Goal: Task Accomplishment & Management: Use online tool/utility

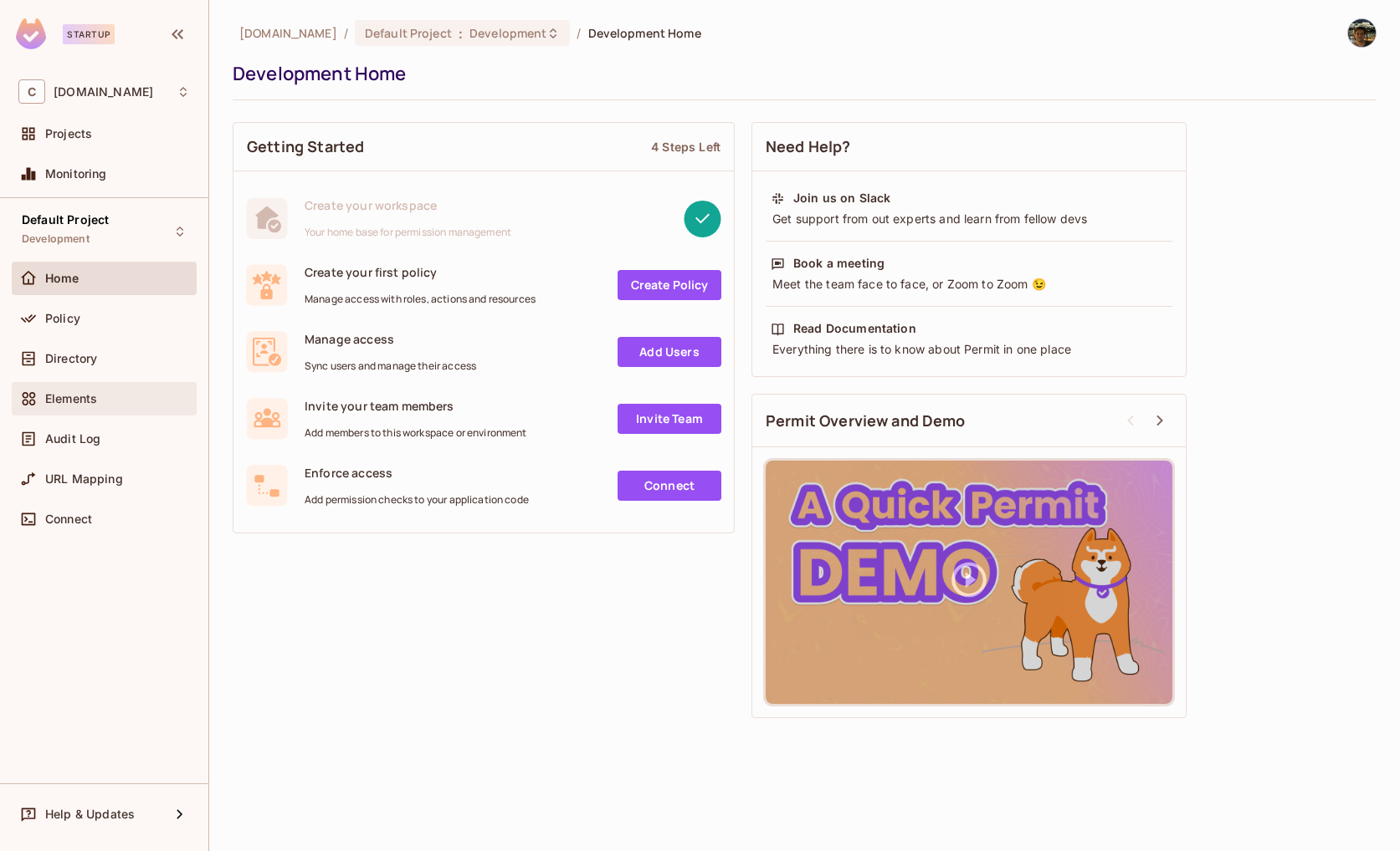
click at [66, 393] on span "Elements" at bounding box center [71, 398] width 52 height 14
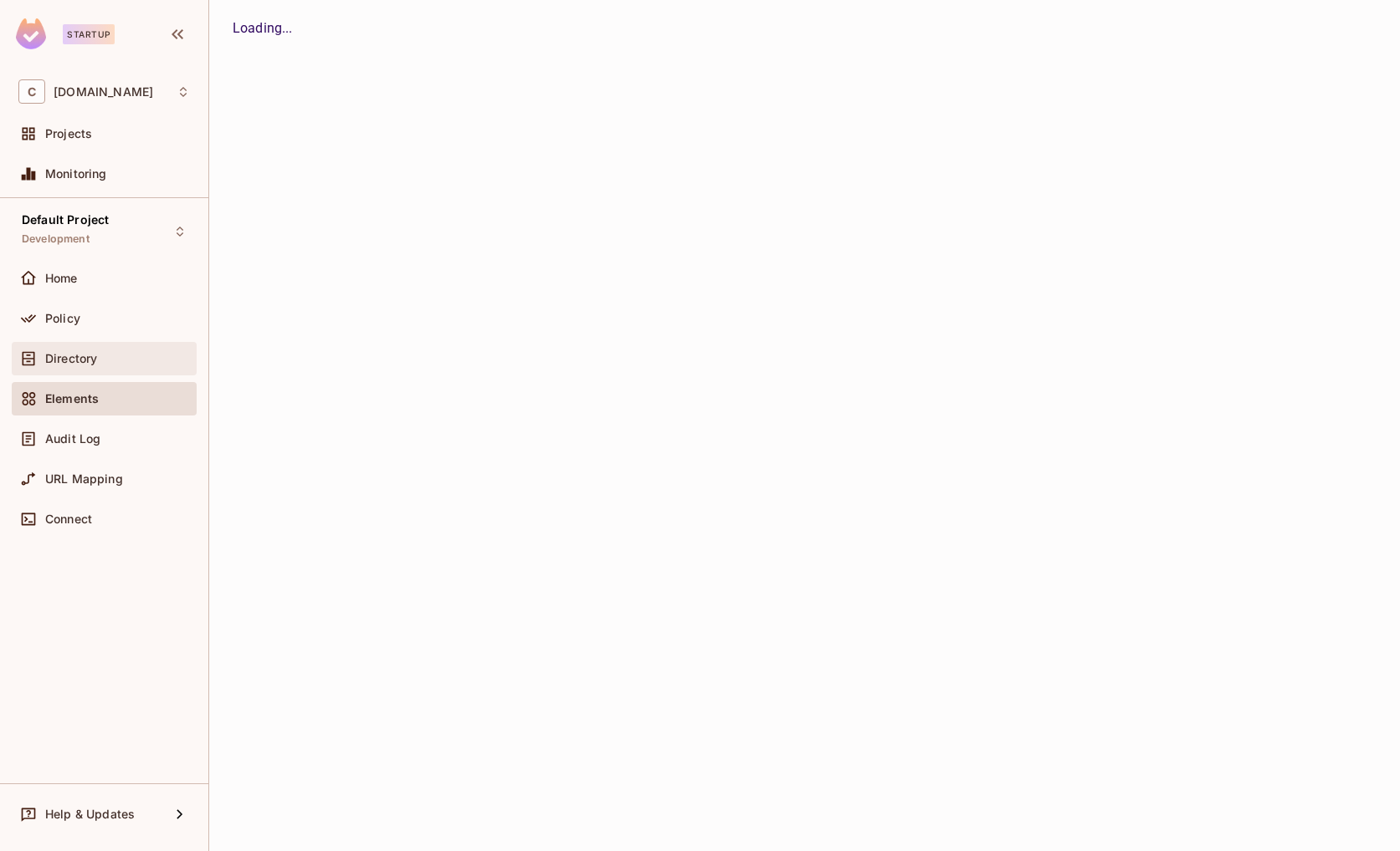
click at [90, 354] on span "Directory" at bounding box center [71, 358] width 52 height 14
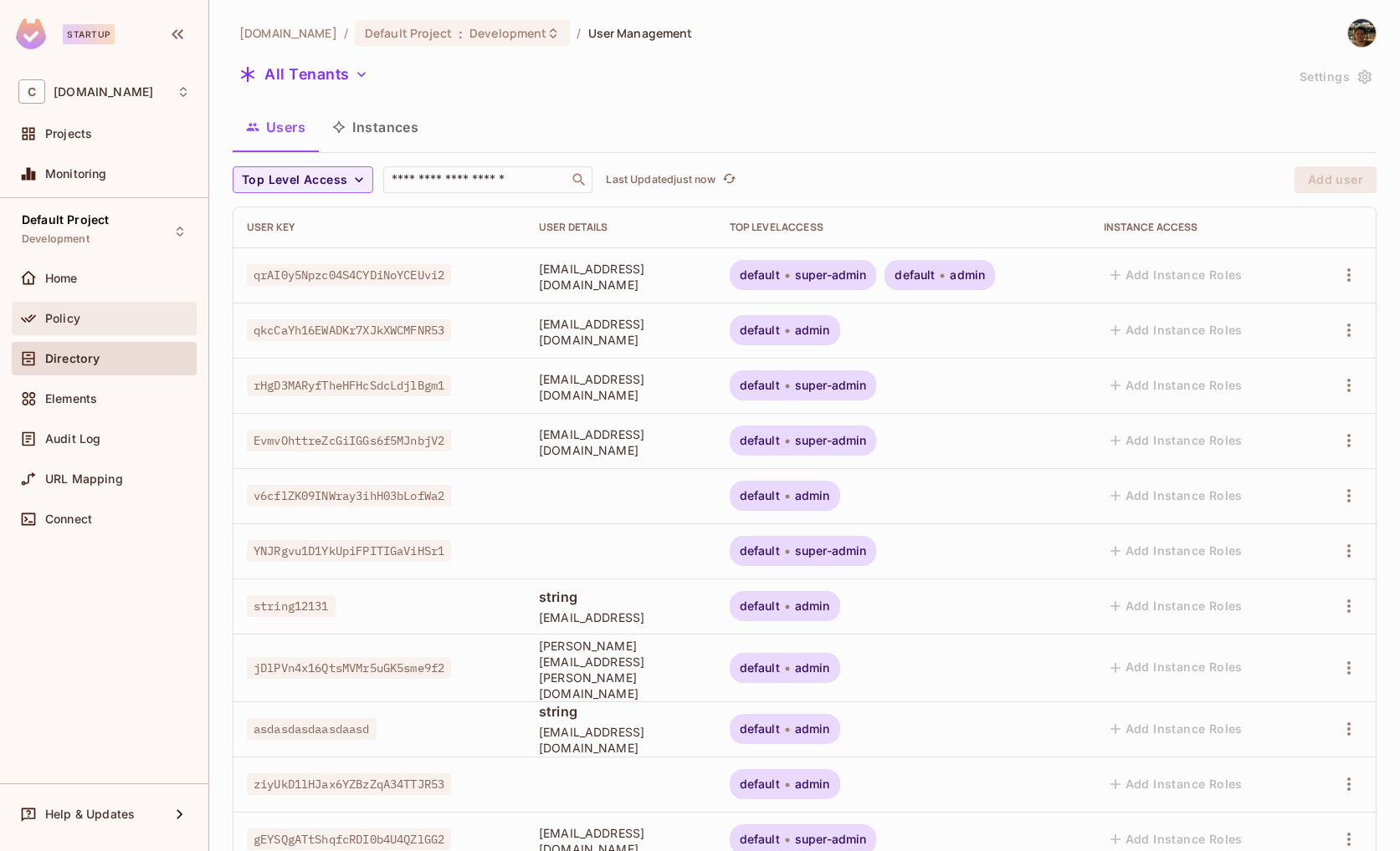
click at [104, 303] on div "Policy" at bounding box center [104, 318] width 185 height 34
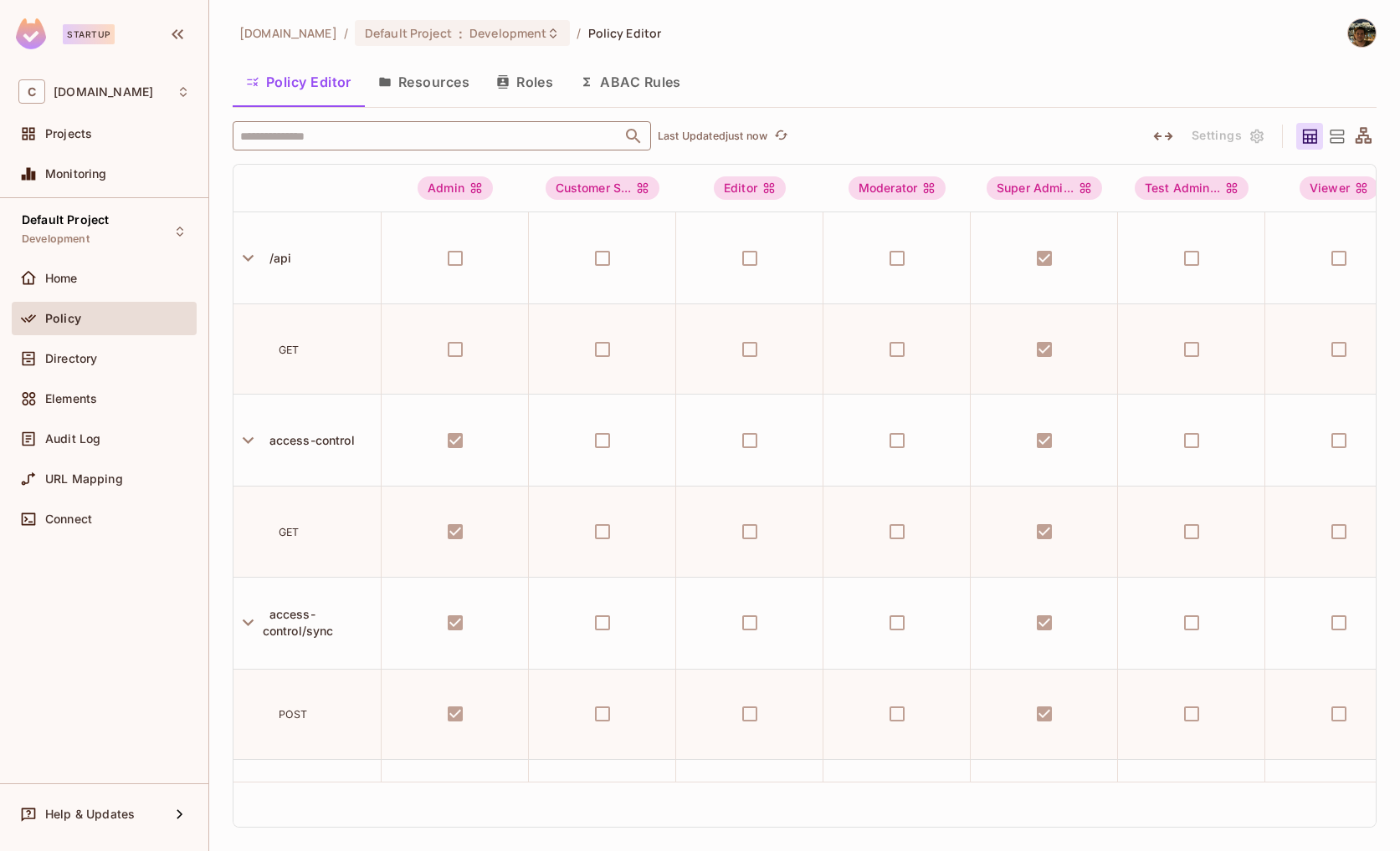
click at [360, 139] on input "text" at bounding box center [427, 135] width 382 height 29
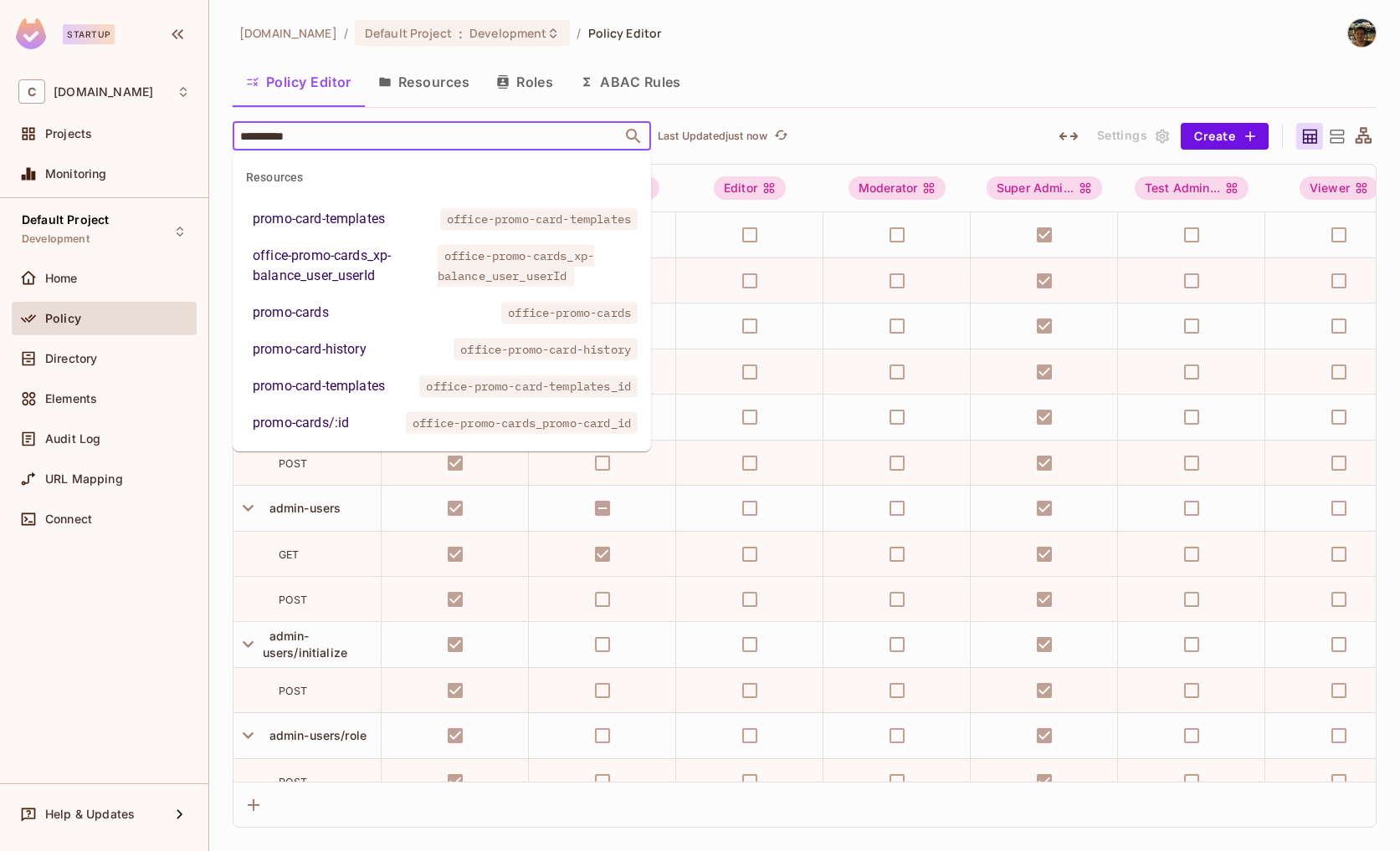
type input "**********"
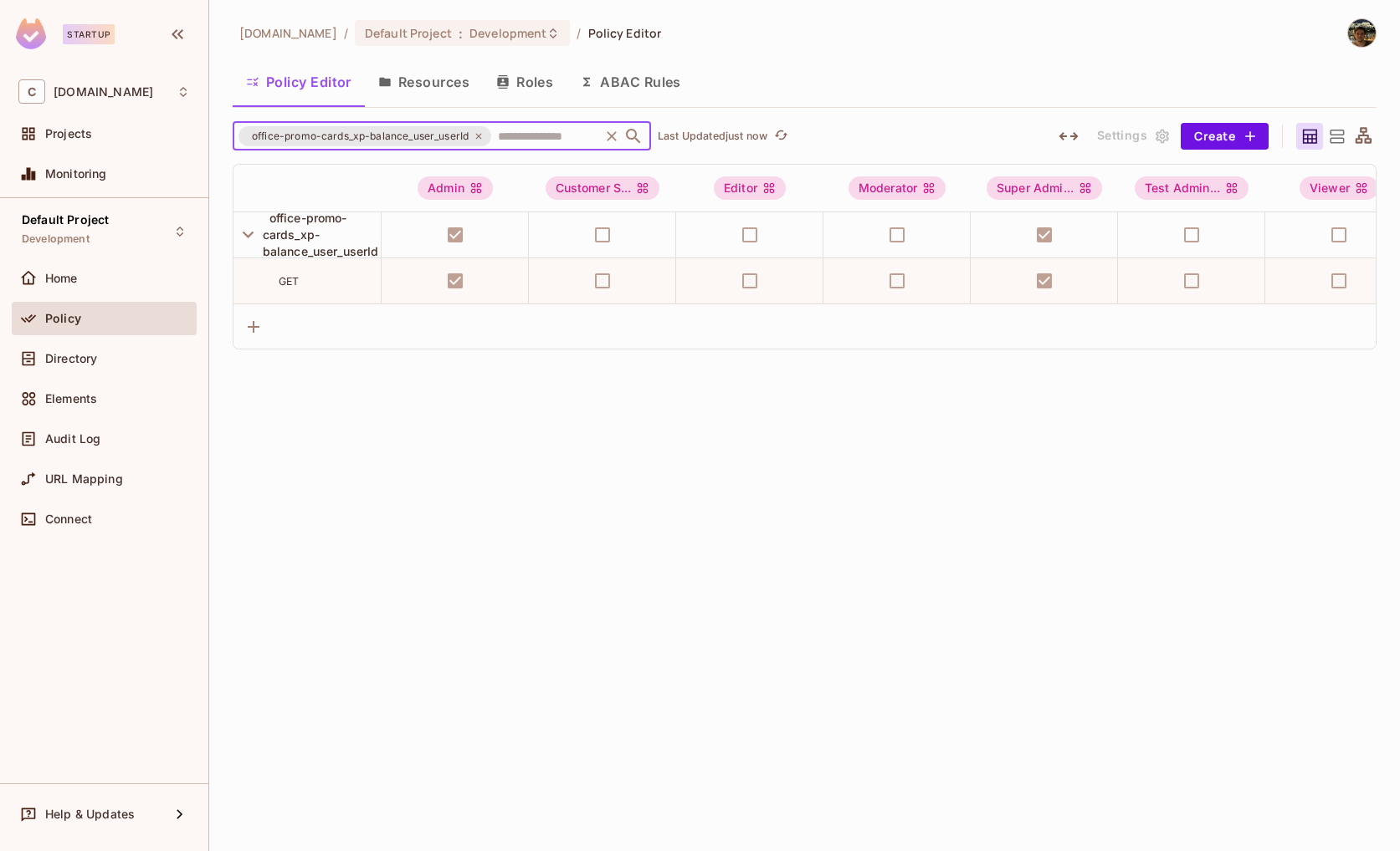
click at [479, 138] on icon at bounding box center [478, 135] width 10 height 10
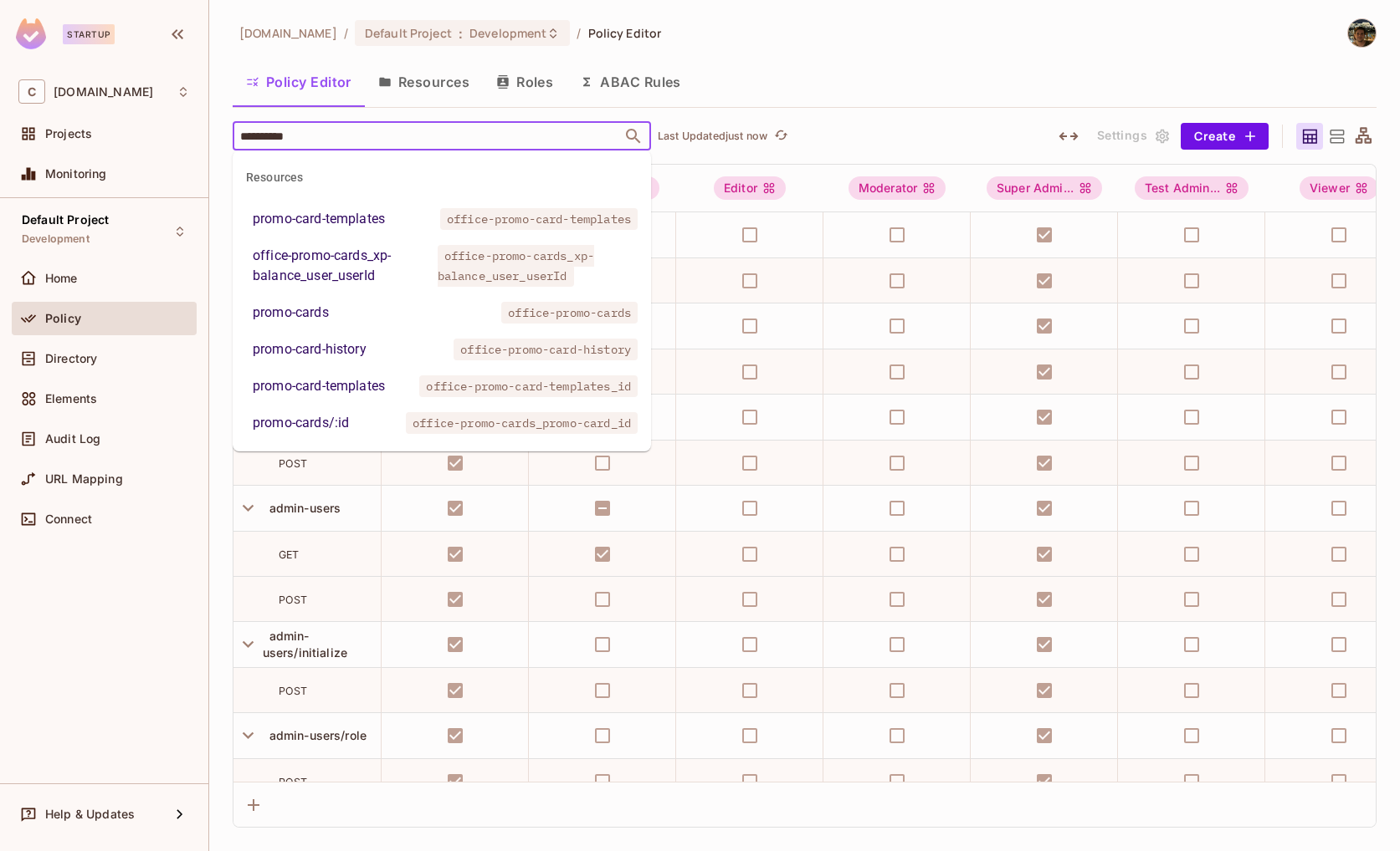
type input "**********"
click at [629, 137] on icon "Close" at bounding box center [633, 136] width 15 height 15
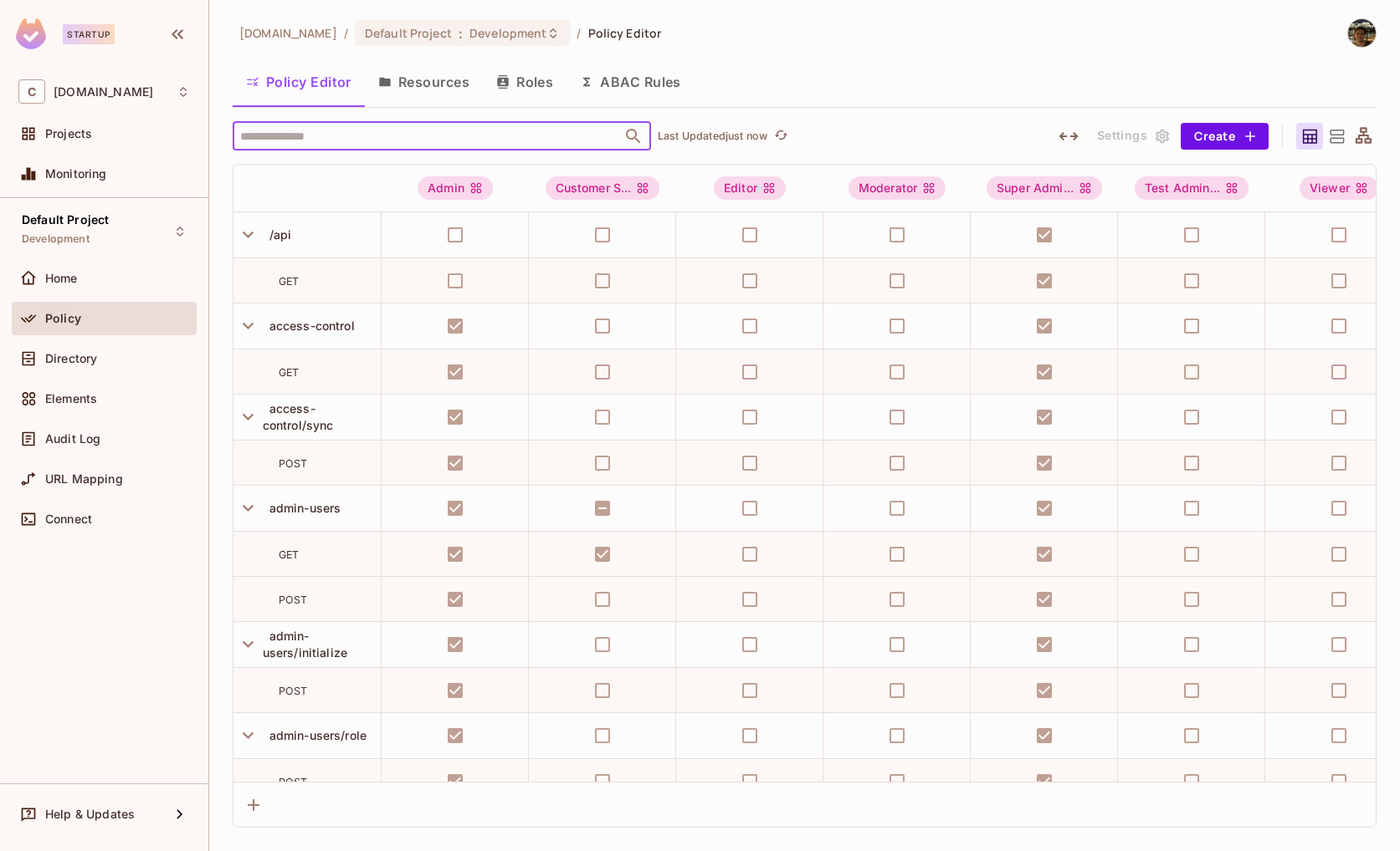
click at [440, 80] on button "Resources" at bounding box center [424, 82] width 118 height 42
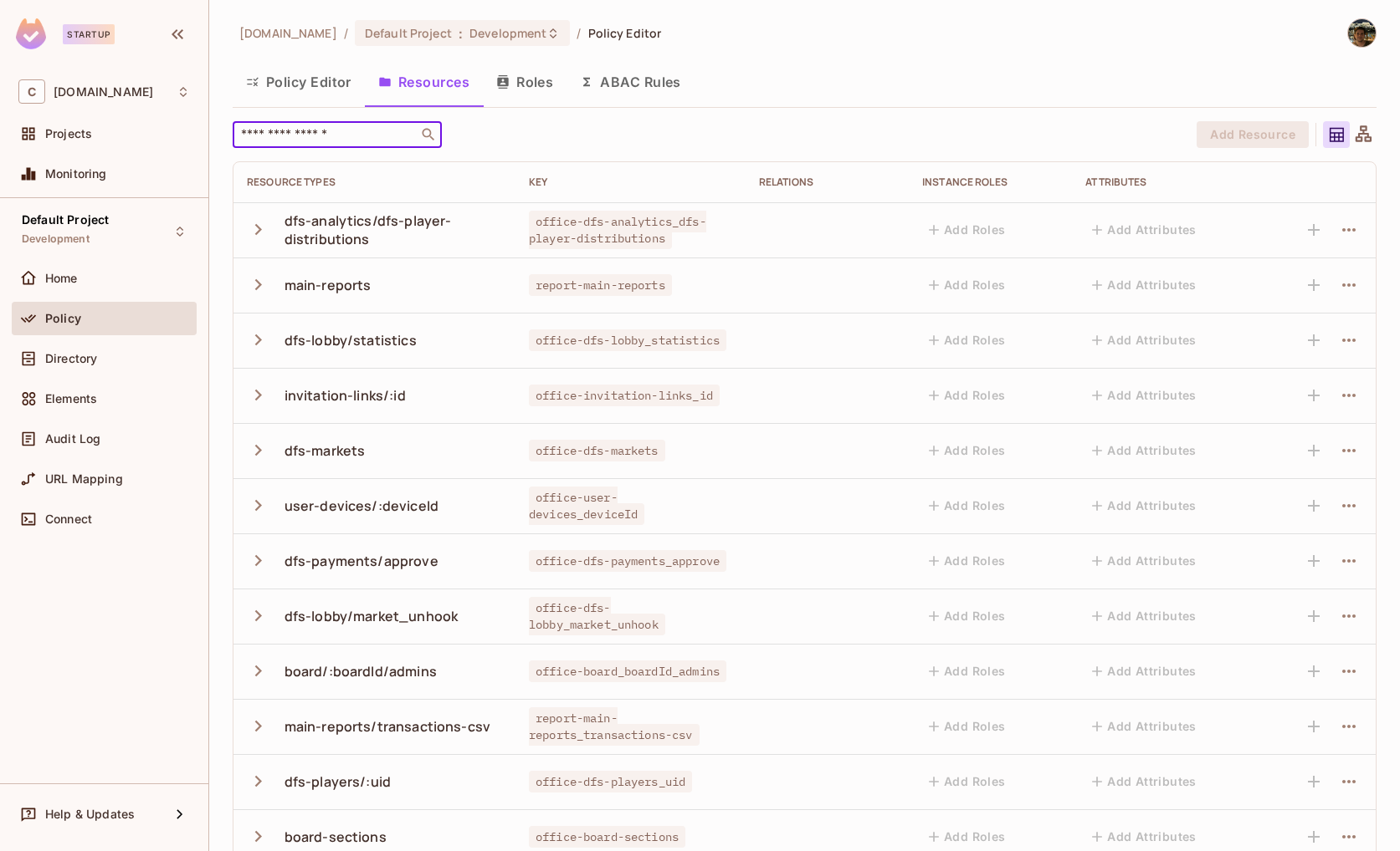
click at [380, 135] on input "text" at bounding box center [325, 135] width 176 height 16
type input "**********"
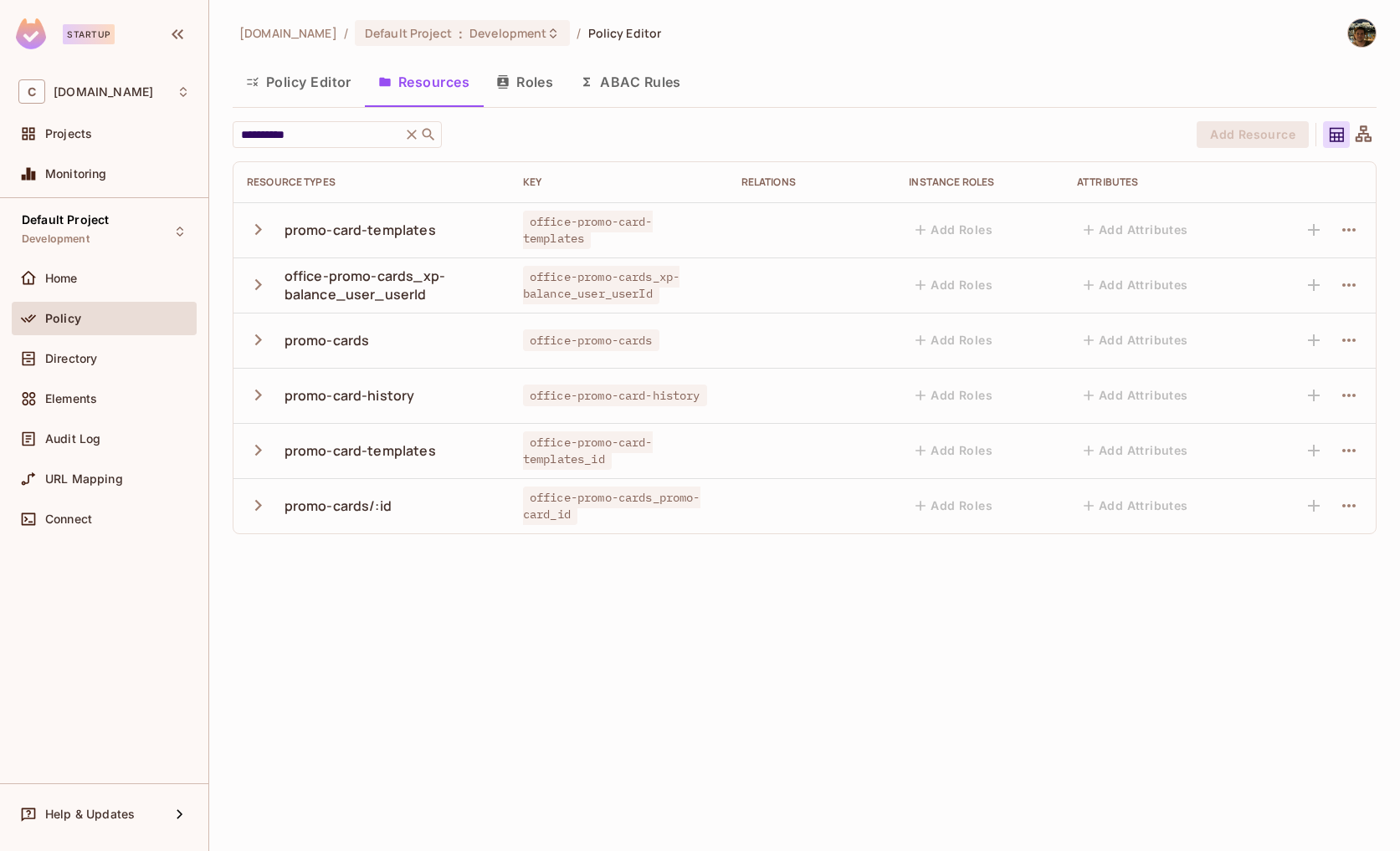
click at [256, 282] on icon "button" at bounding box center [257, 285] width 23 height 23
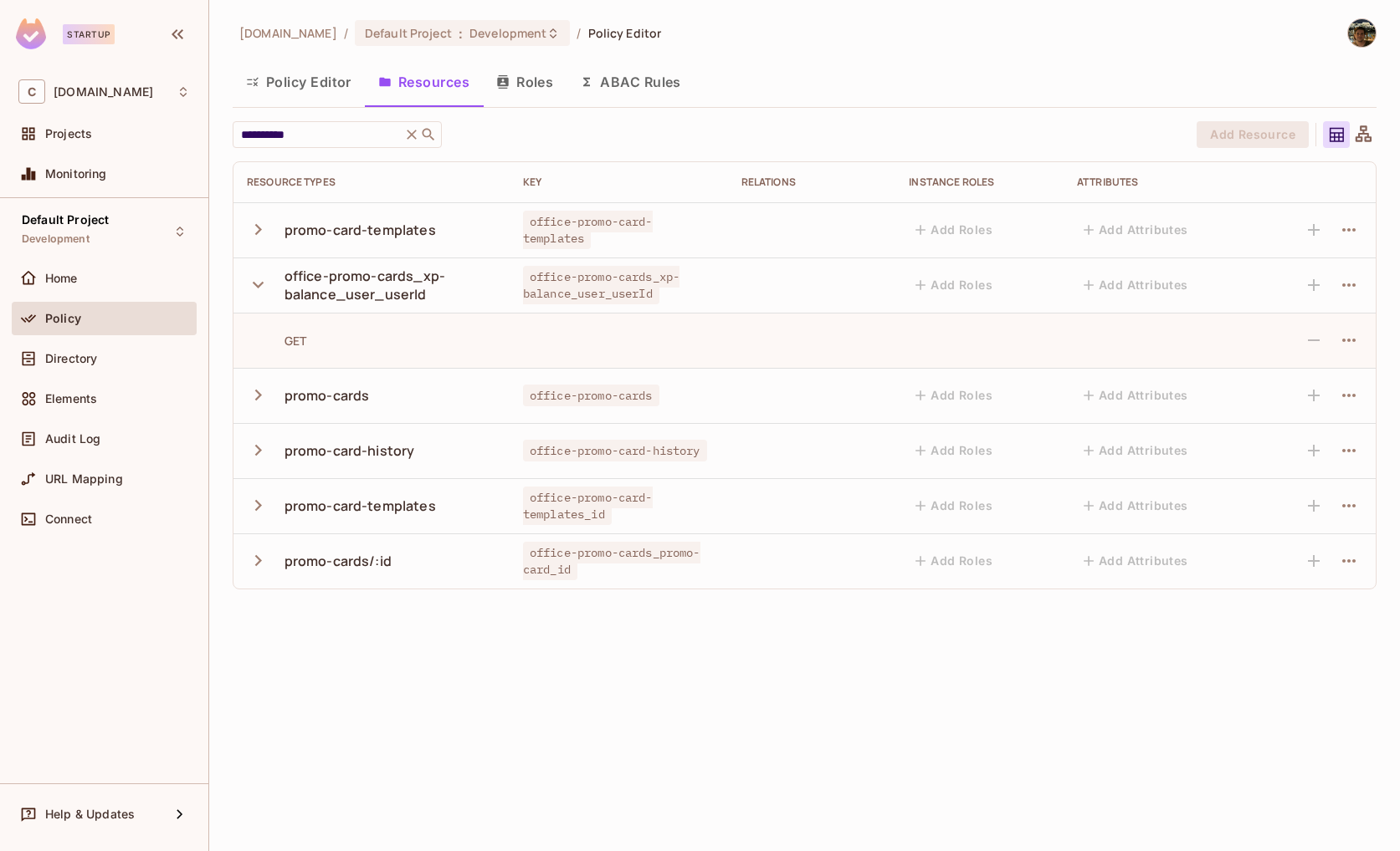
click at [265, 399] on icon "button" at bounding box center [257, 395] width 23 height 23
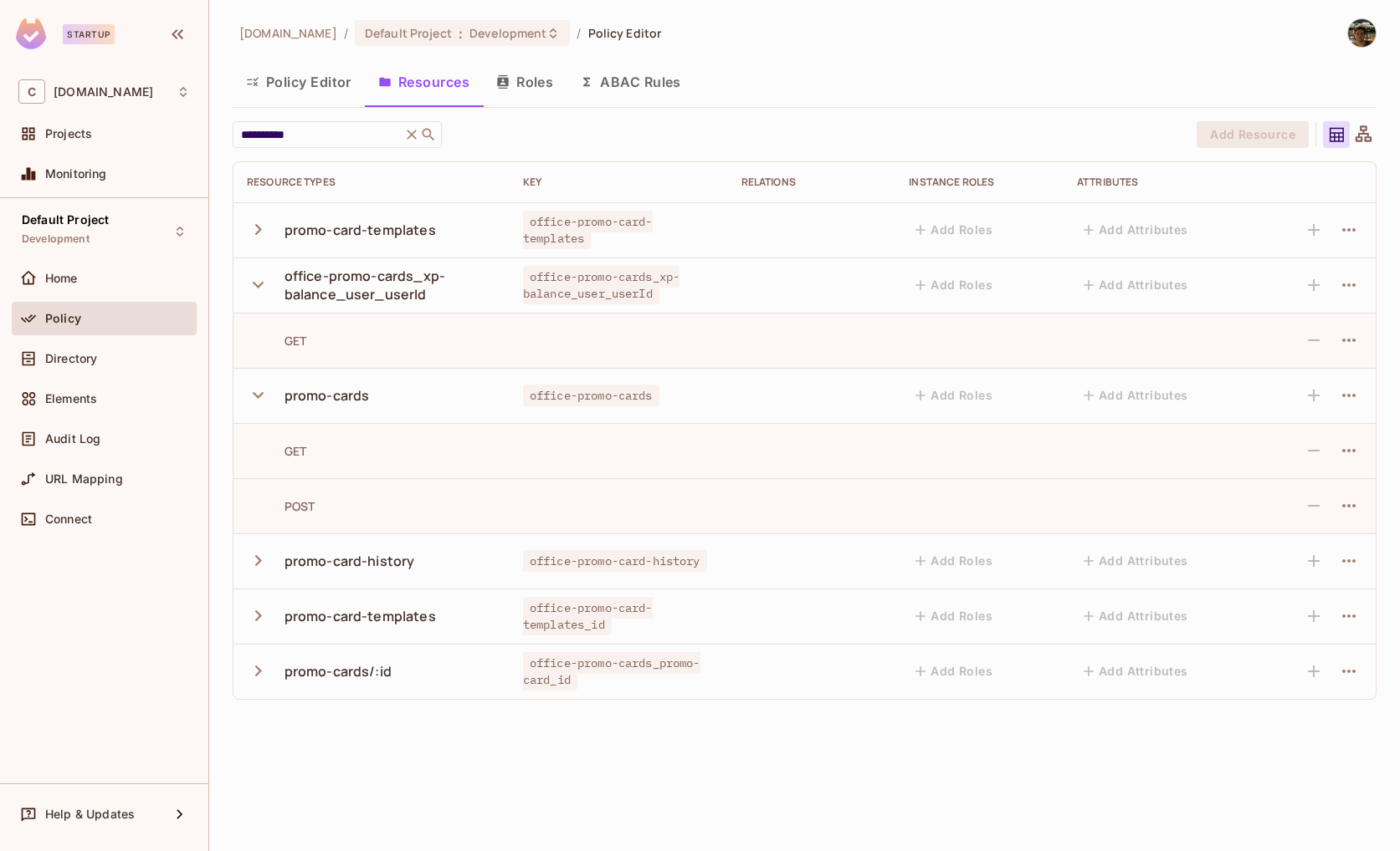
click at [249, 667] on icon "button" at bounding box center [257, 671] width 23 height 23
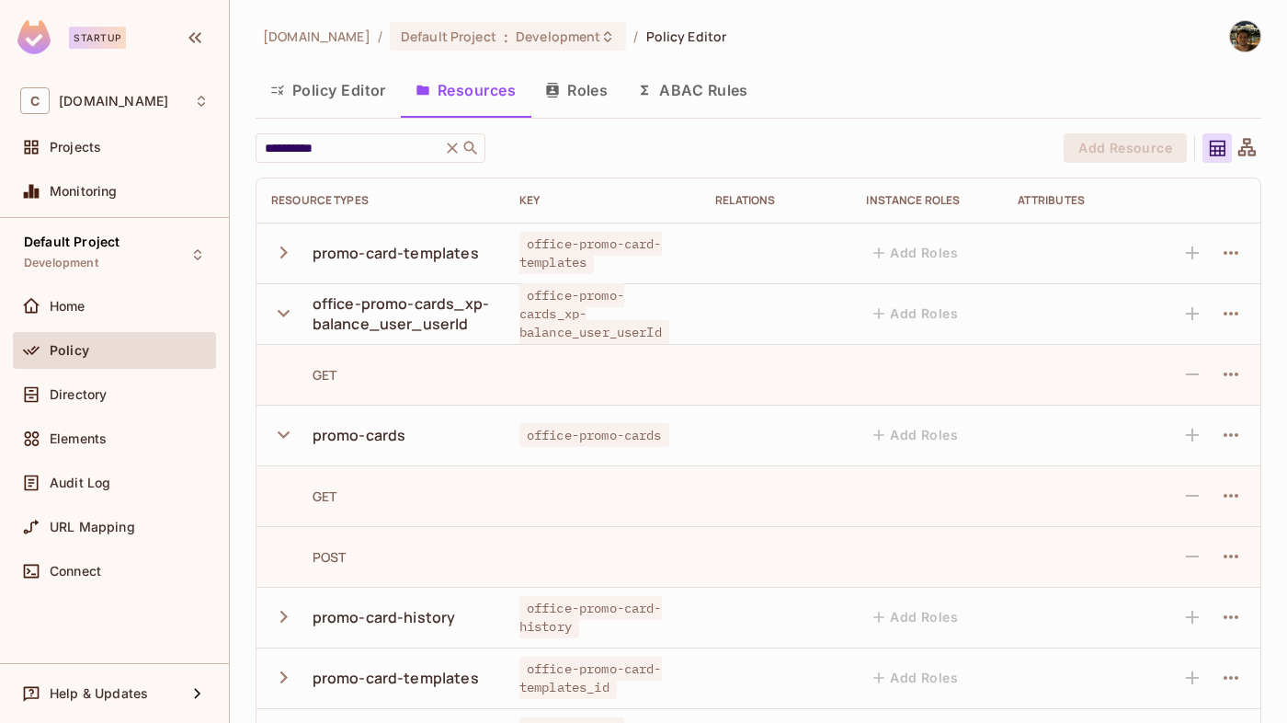
click at [295, 308] on icon "button" at bounding box center [283, 313] width 25 height 25
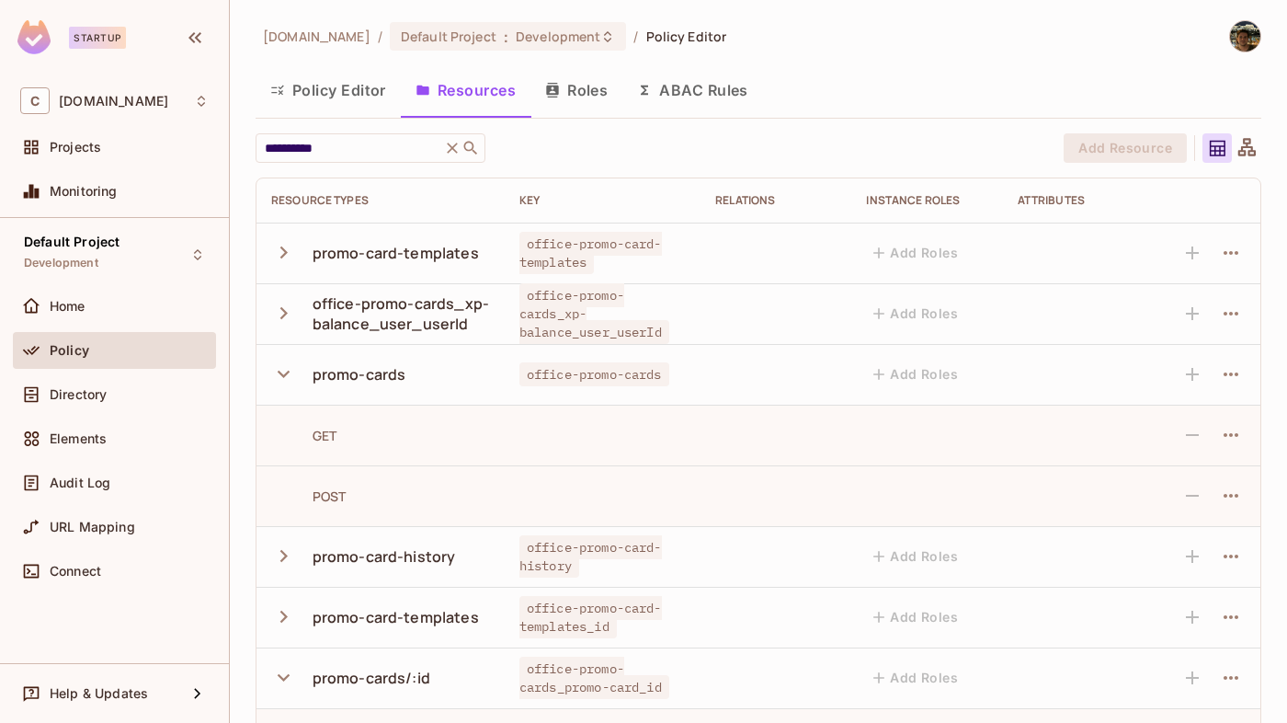
click at [295, 308] on icon "button" at bounding box center [283, 313] width 25 height 25
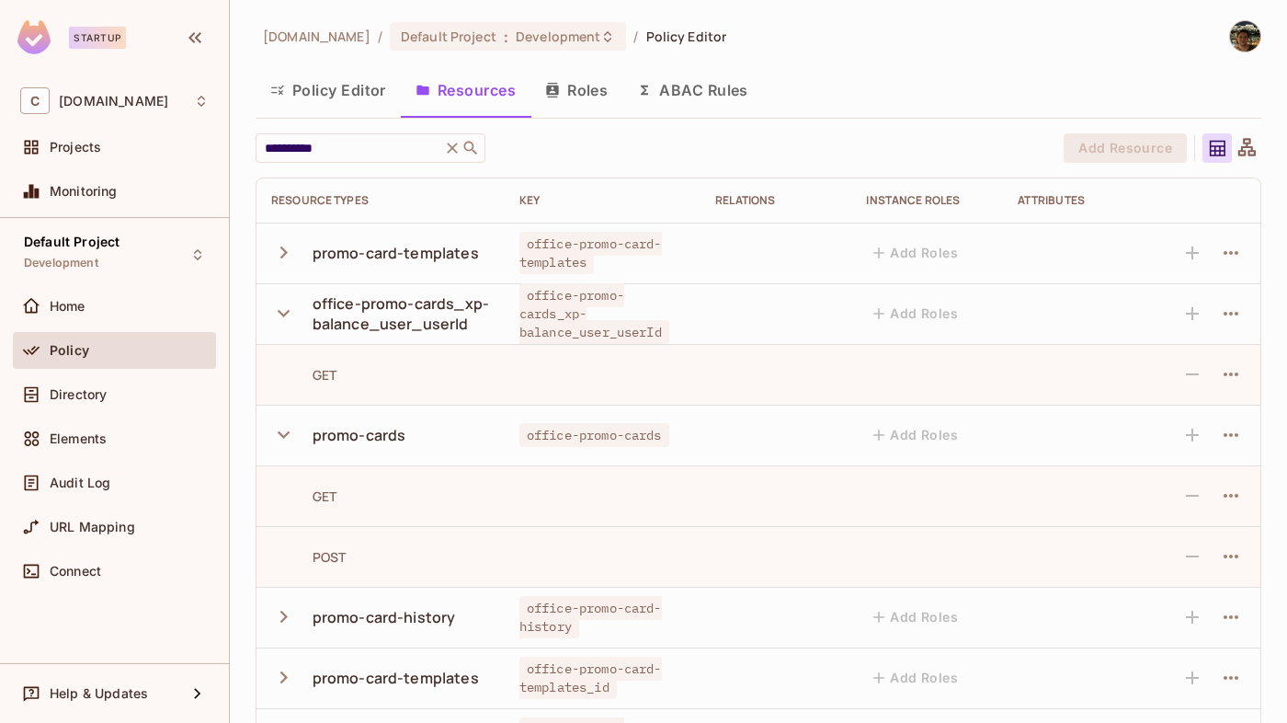
click at [282, 432] on icon "button" at bounding box center [283, 434] width 25 height 25
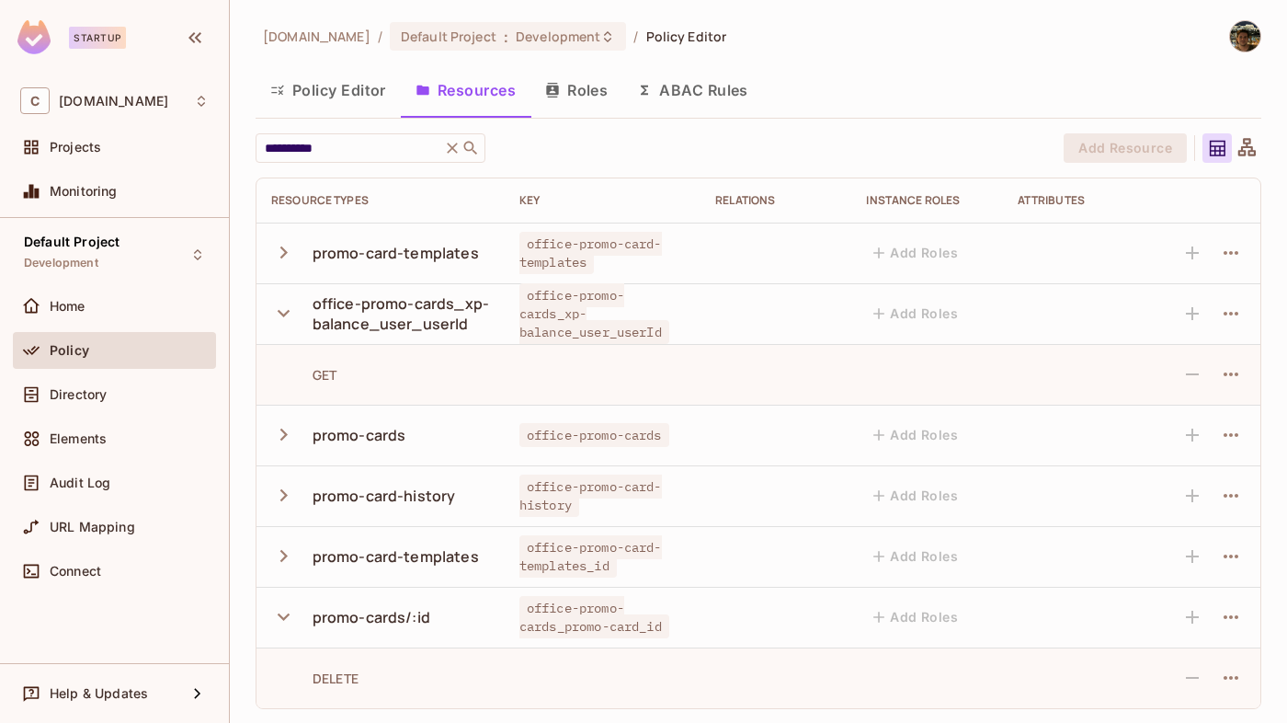
click at [278, 612] on icon "button" at bounding box center [283, 616] width 25 height 25
click at [278, 315] on icon "button" at bounding box center [283, 313] width 25 height 25
